Goal: Information Seeking & Learning: Learn about a topic

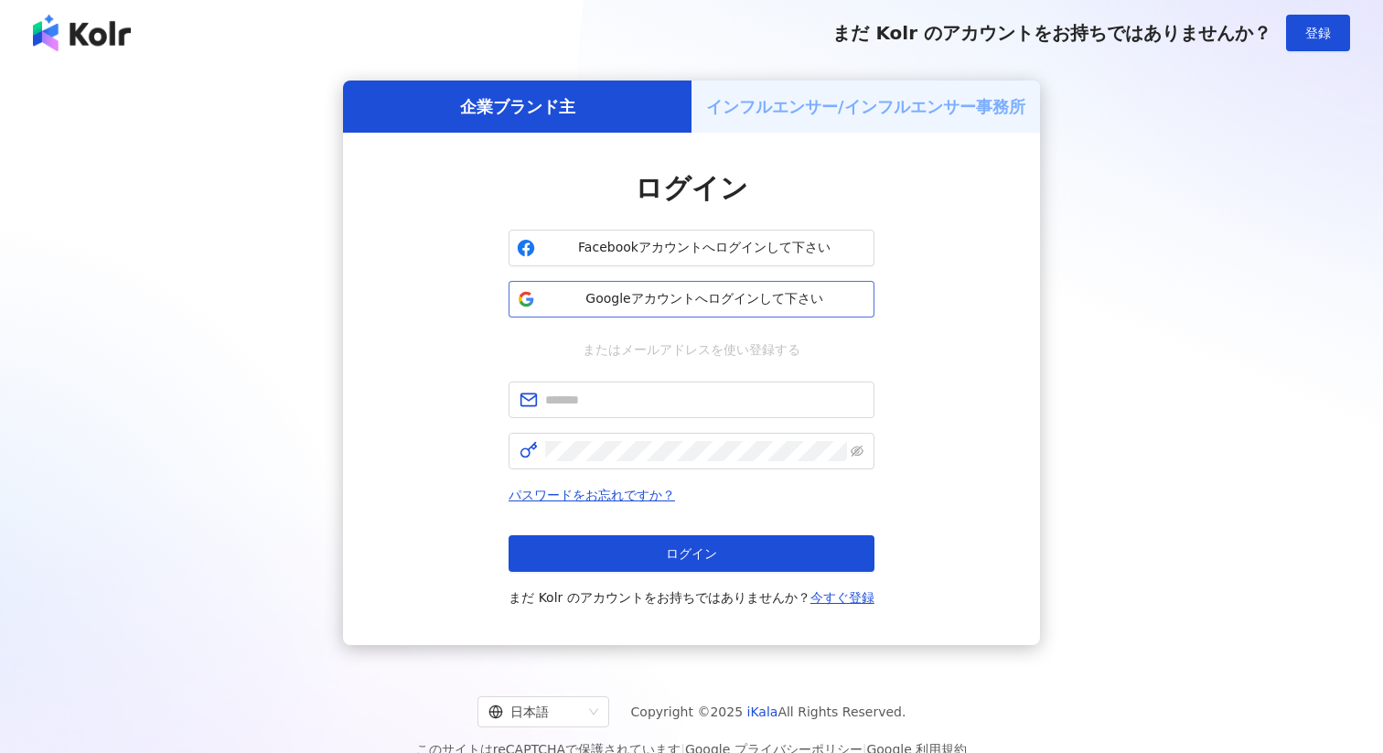
click at [603, 296] on span "Googleアカウントへログインして下さい" at bounding box center [705, 299] width 324 height 18
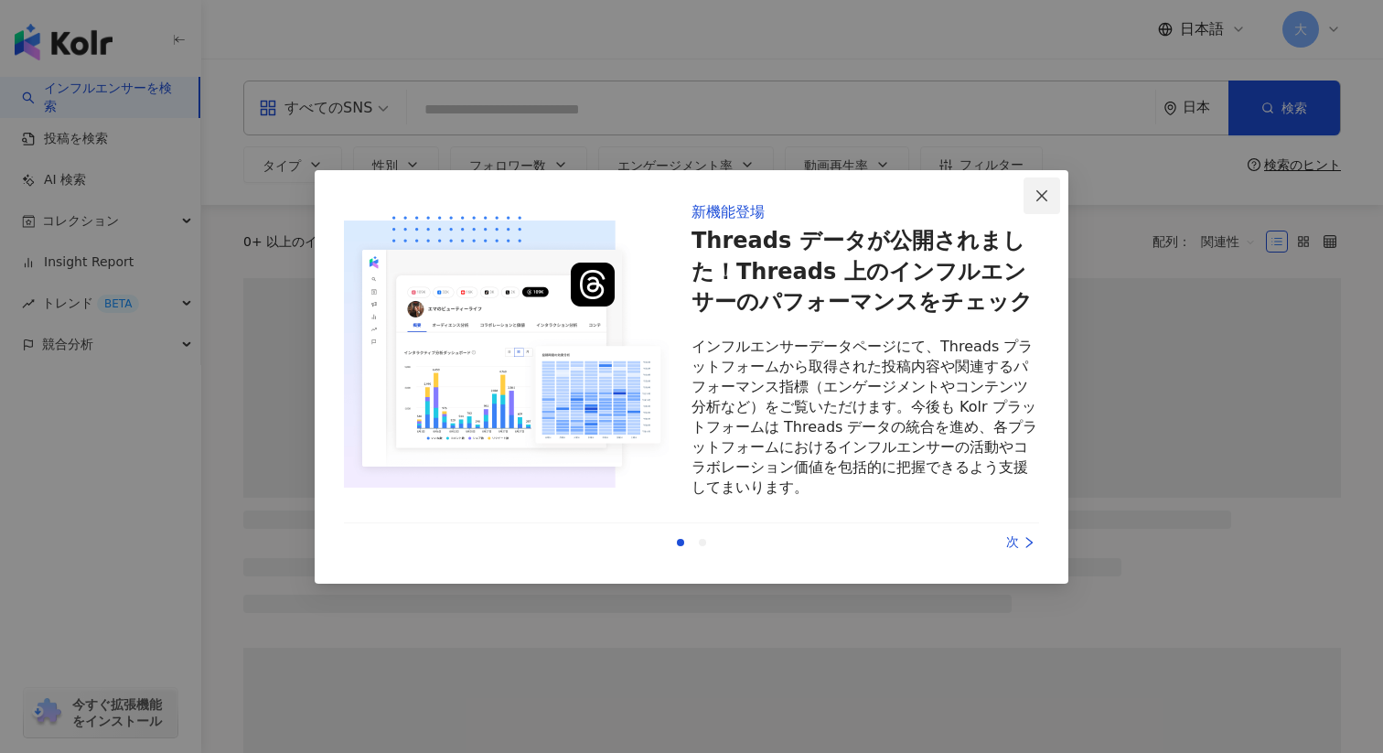
click at [1030, 197] on span "Close" at bounding box center [1042, 195] width 37 height 15
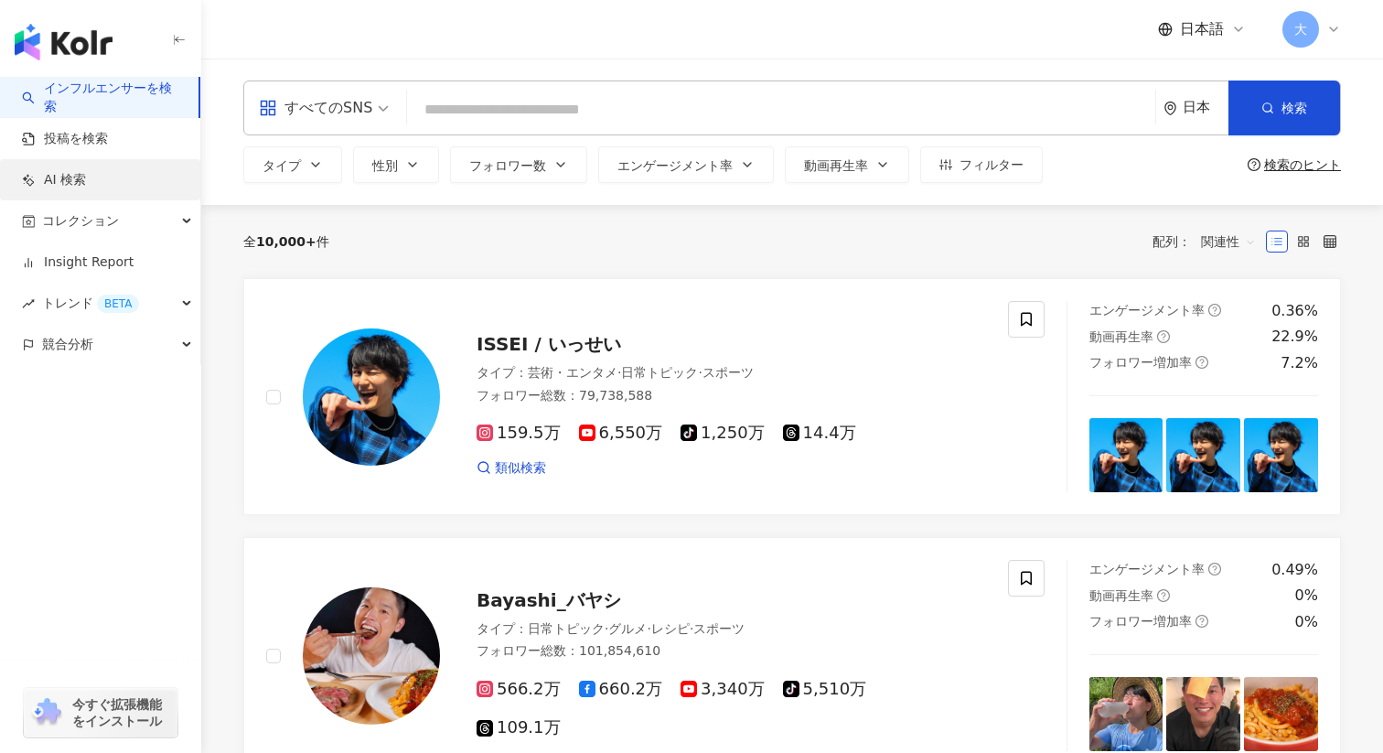
click at [86, 171] on link "AI 検索" at bounding box center [54, 180] width 64 height 18
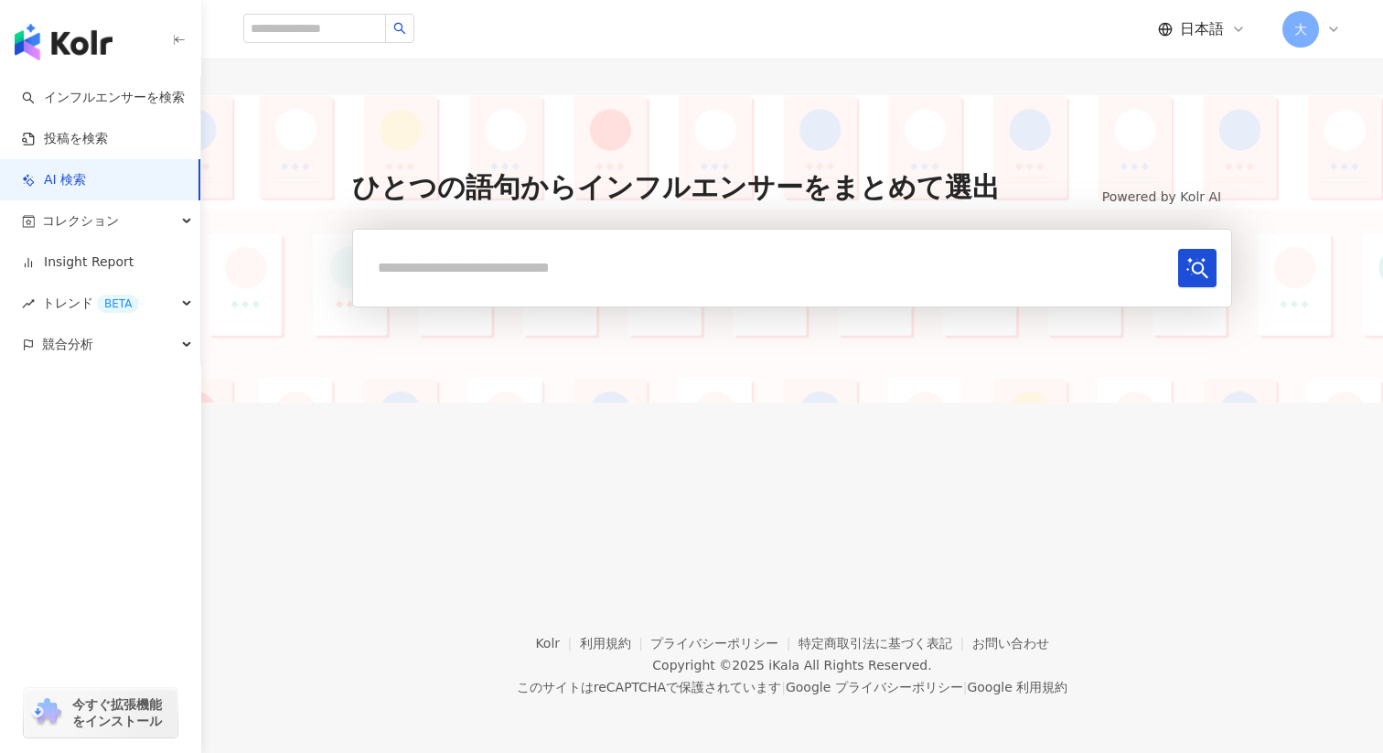
click at [534, 257] on input "text" at bounding box center [769, 268] width 803 height 38
click at [164, 303] on div "トレンド BETA" at bounding box center [100, 303] width 200 height 41
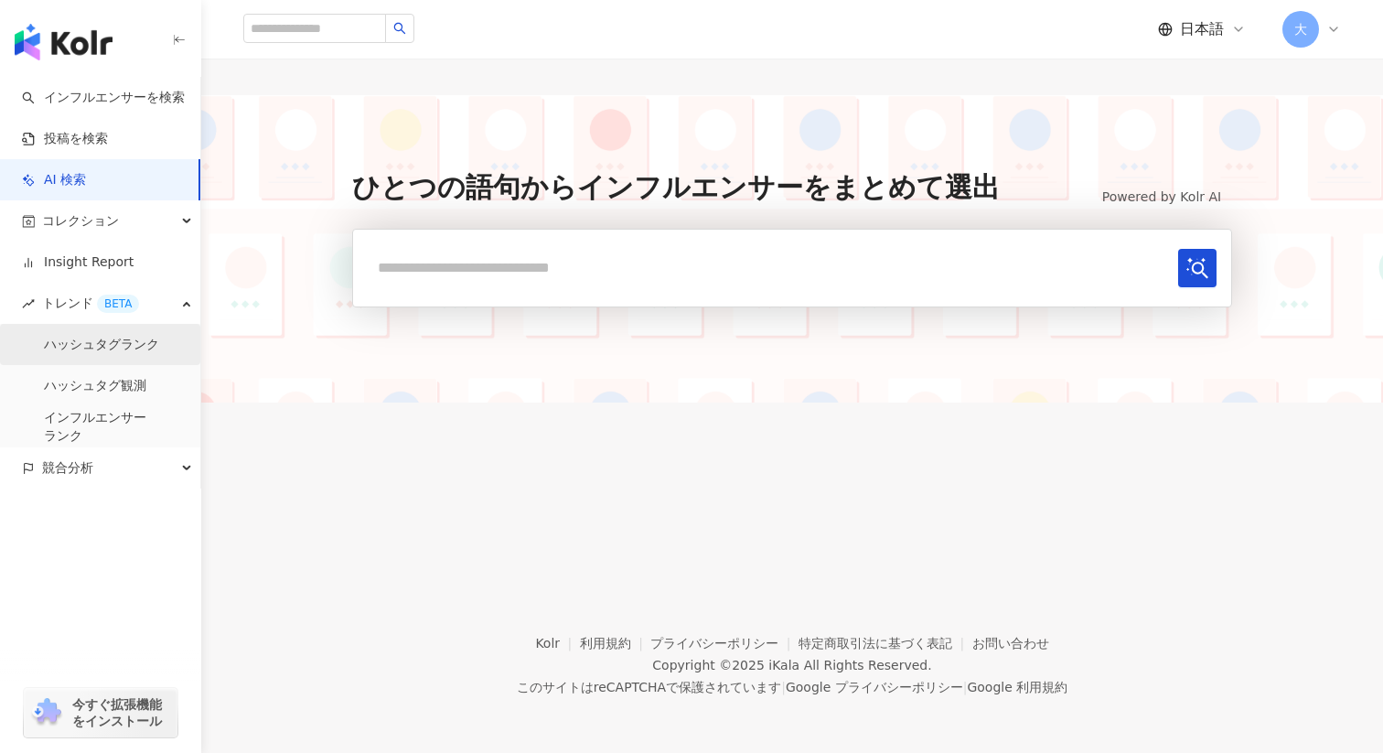
click at [159, 336] on link "ハッシュタグランク" at bounding box center [101, 345] width 115 height 18
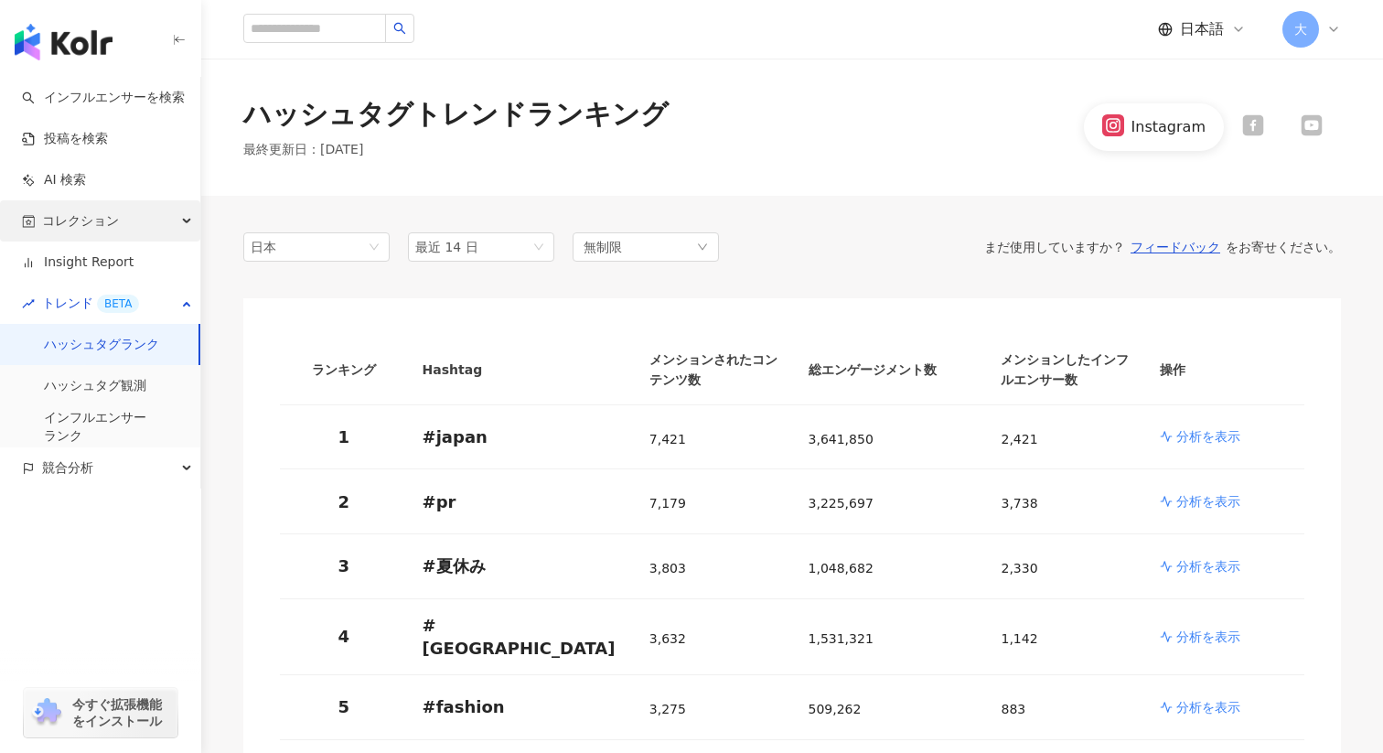
click at [125, 227] on div "コレクション" at bounding box center [100, 220] width 200 height 41
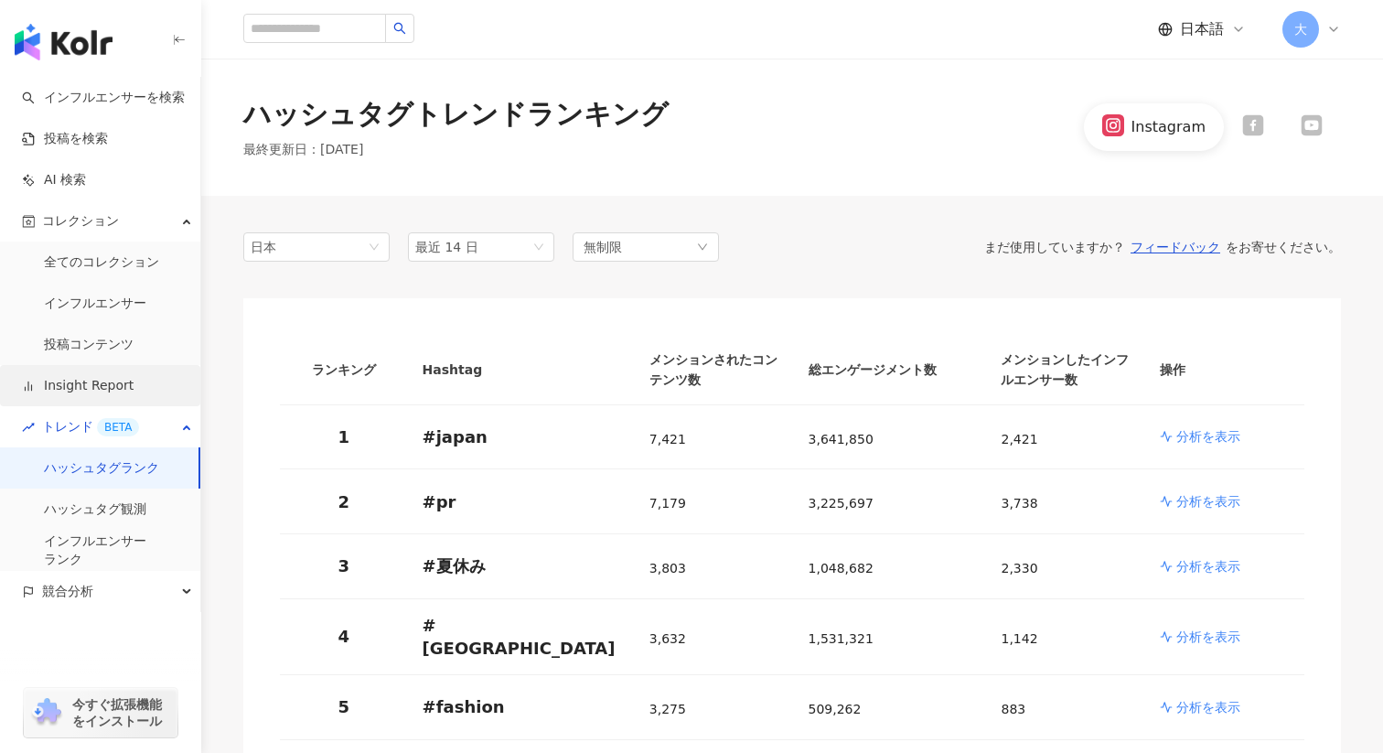
click at [116, 393] on link "Insight Report" at bounding box center [78, 386] width 112 height 18
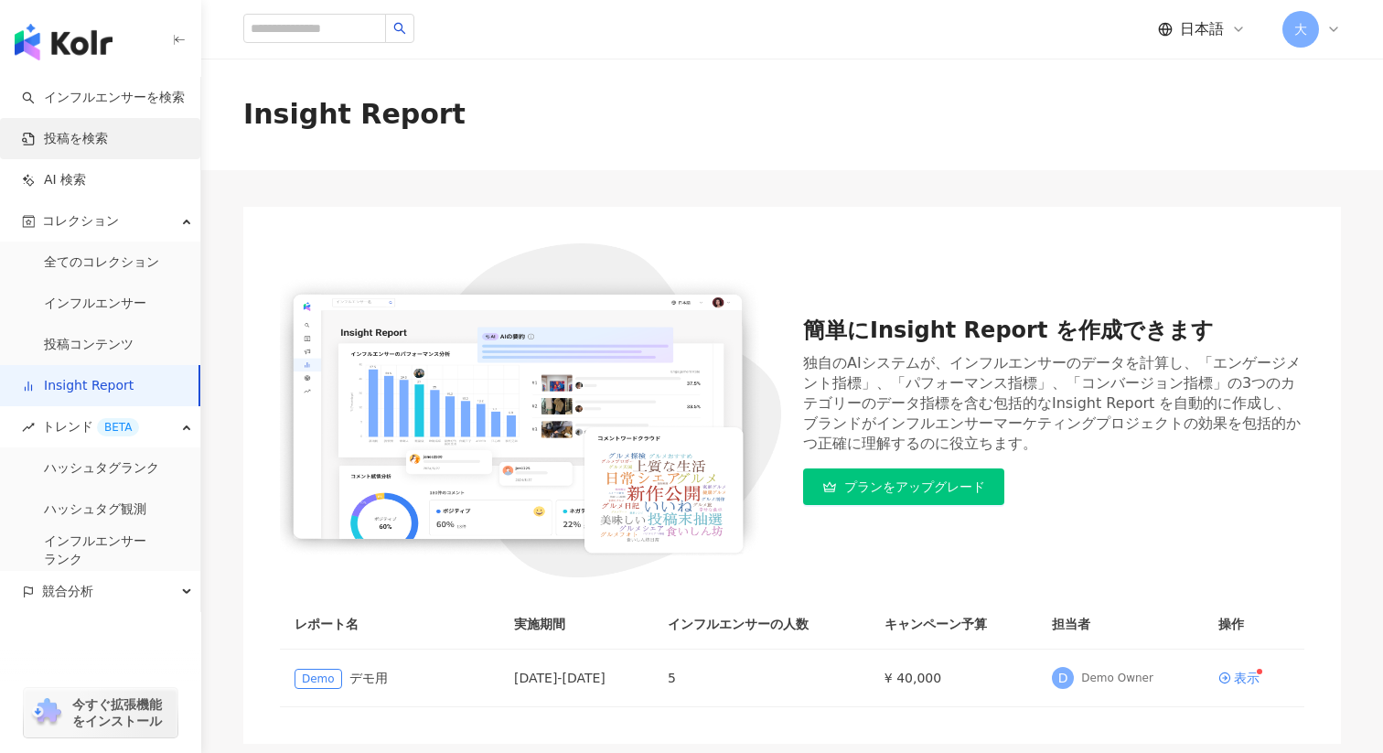
click at [90, 142] on link "投稿を検索" at bounding box center [65, 139] width 86 height 18
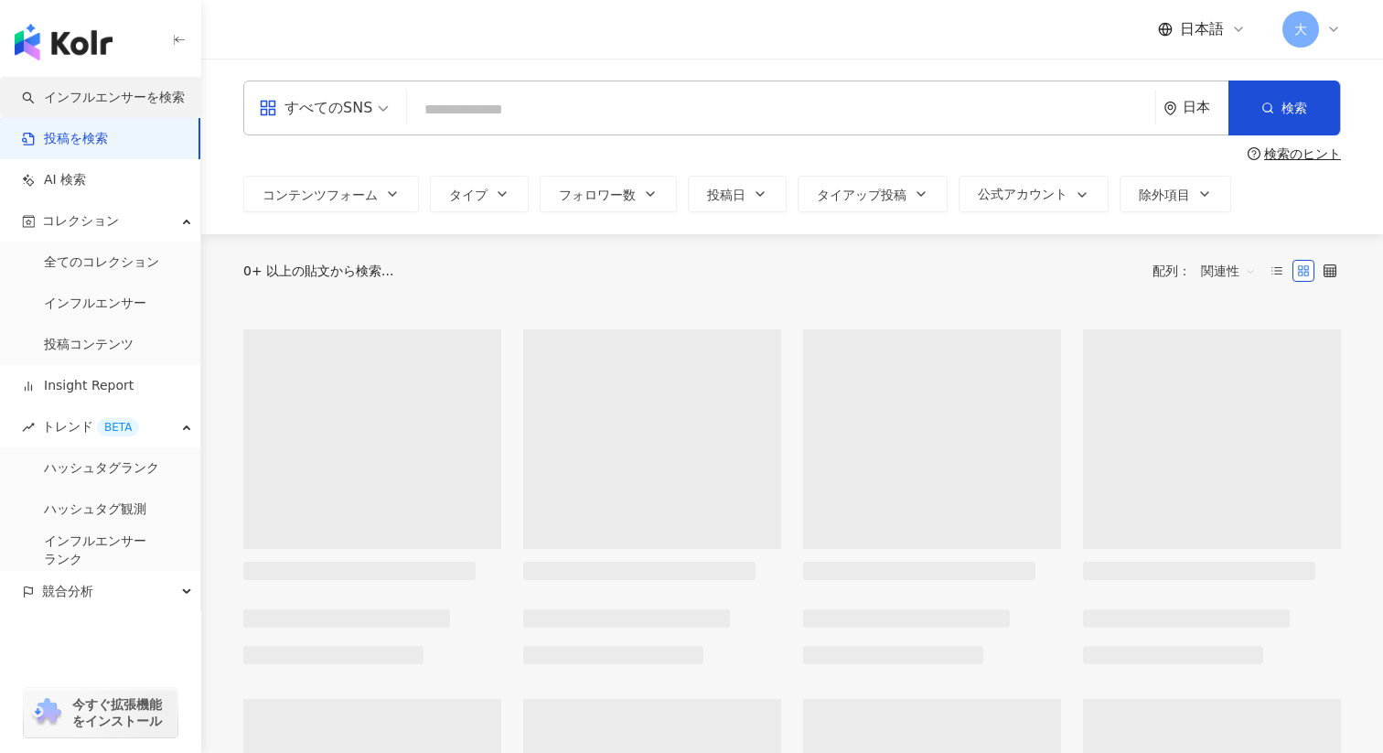
click at [105, 102] on link "インフルエンサーを検索" at bounding box center [103, 98] width 163 height 18
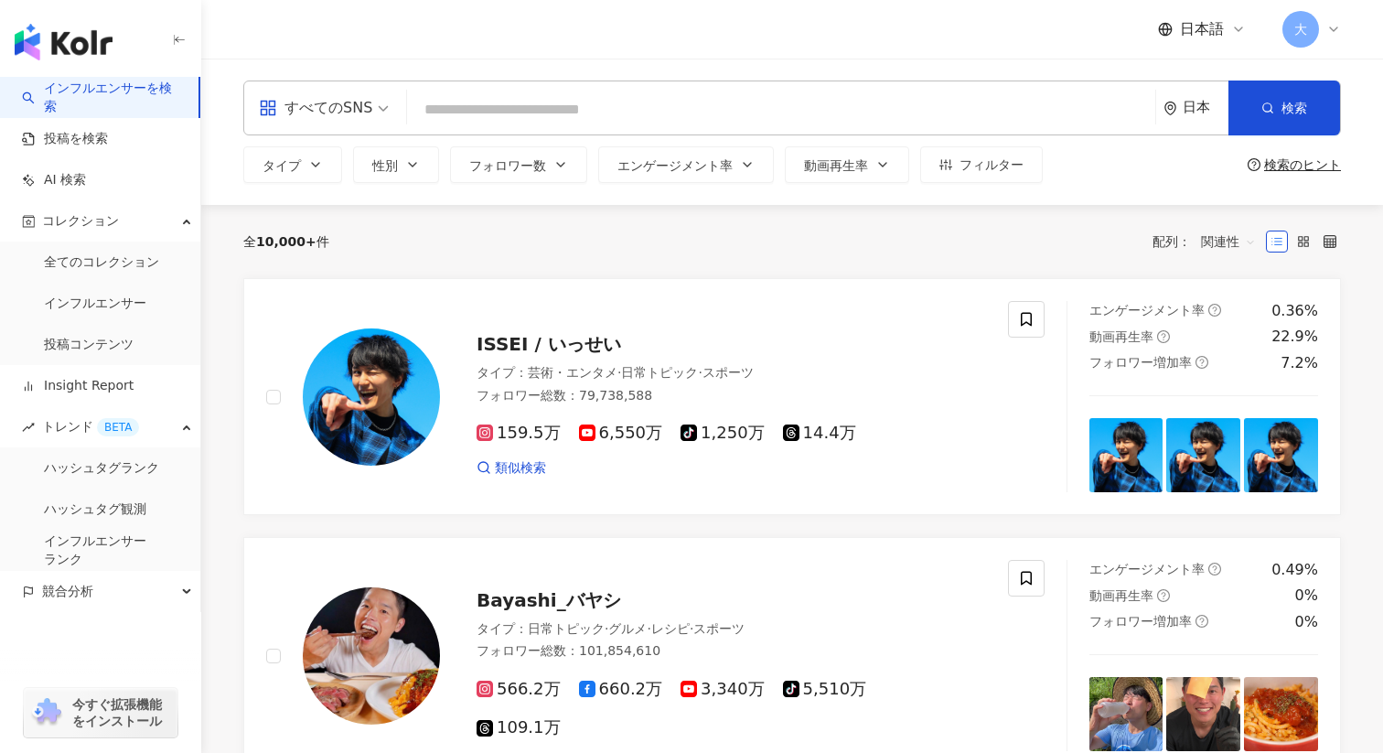
click at [109, 726] on span "今すぐ拡張機能をインストール" at bounding box center [122, 712] width 100 height 33
click at [593, 110] on input "search" at bounding box center [781, 109] width 734 height 35
